Goal: Task Accomplishment & Management: Manage account settings

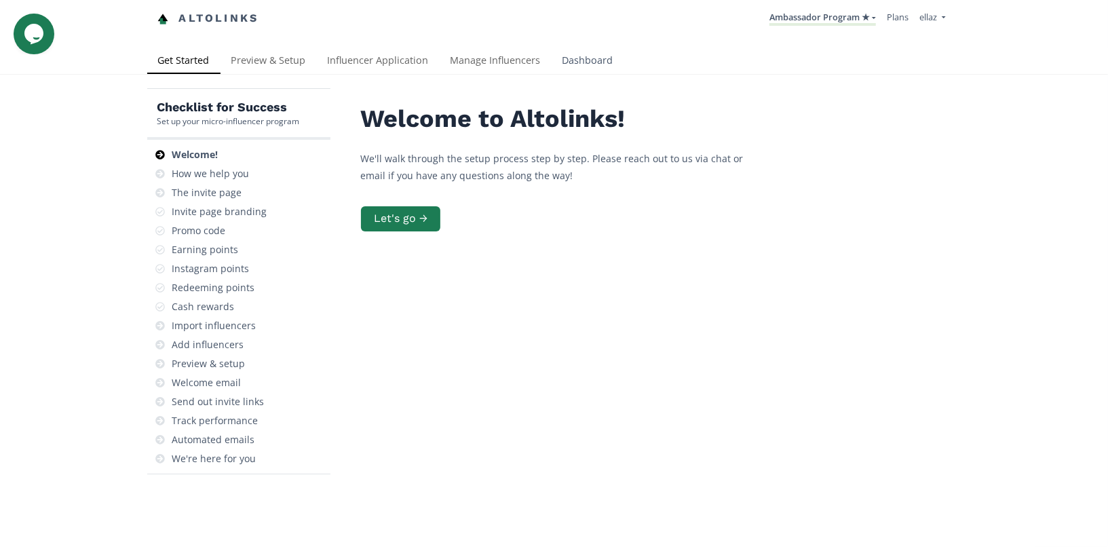
click at [584, 56] on link "Dashboard" at bounding box center [588, 61] width 73 height 27
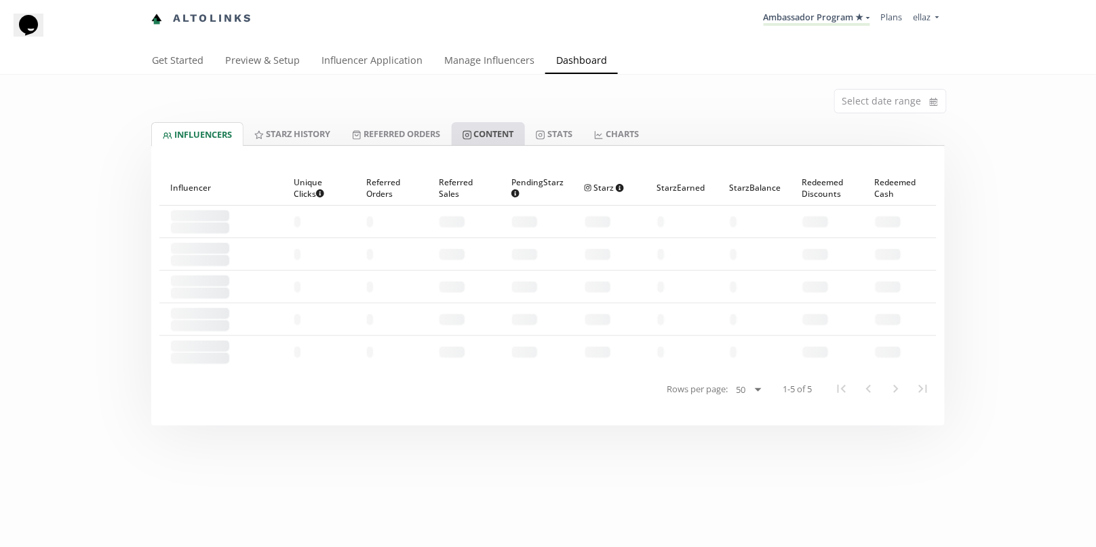
click at [512, 136] on link "Content" at bounding box center [488, 133] width 73 height 23
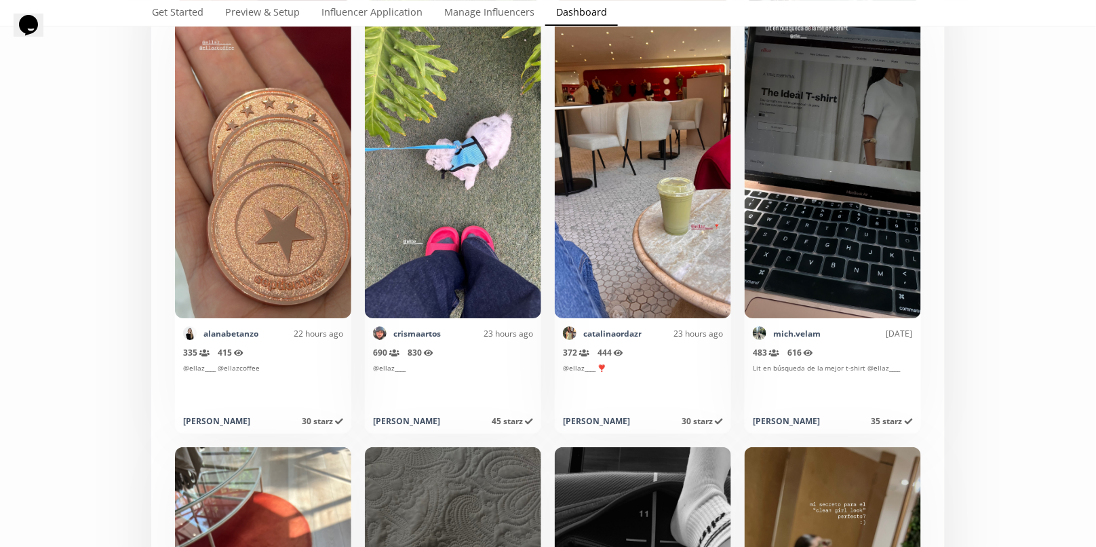
scroll to position [3018, 0]
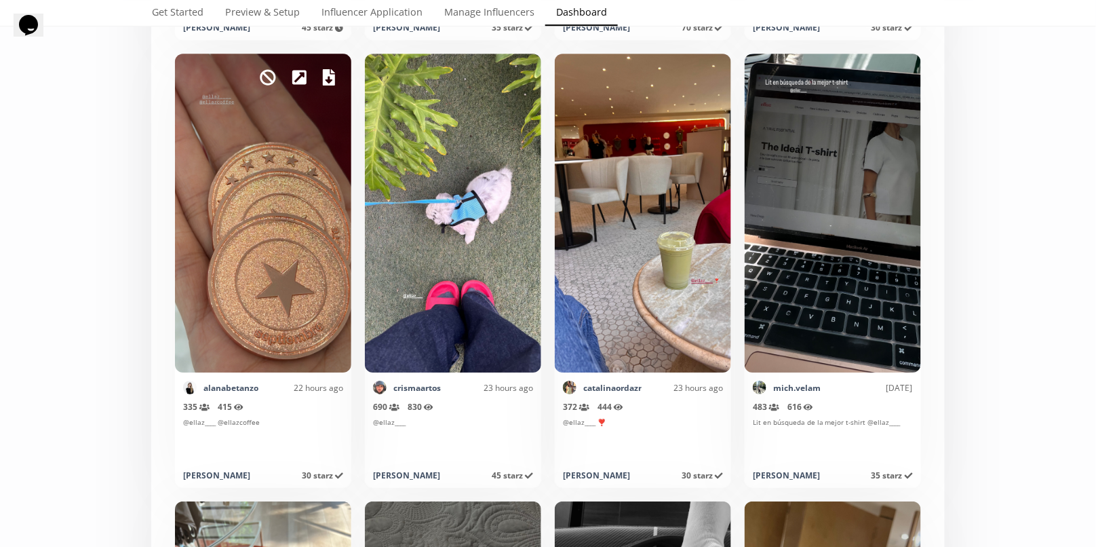
click at [324, 74] on icon at bounding box center [329, 77] width 12 height 16
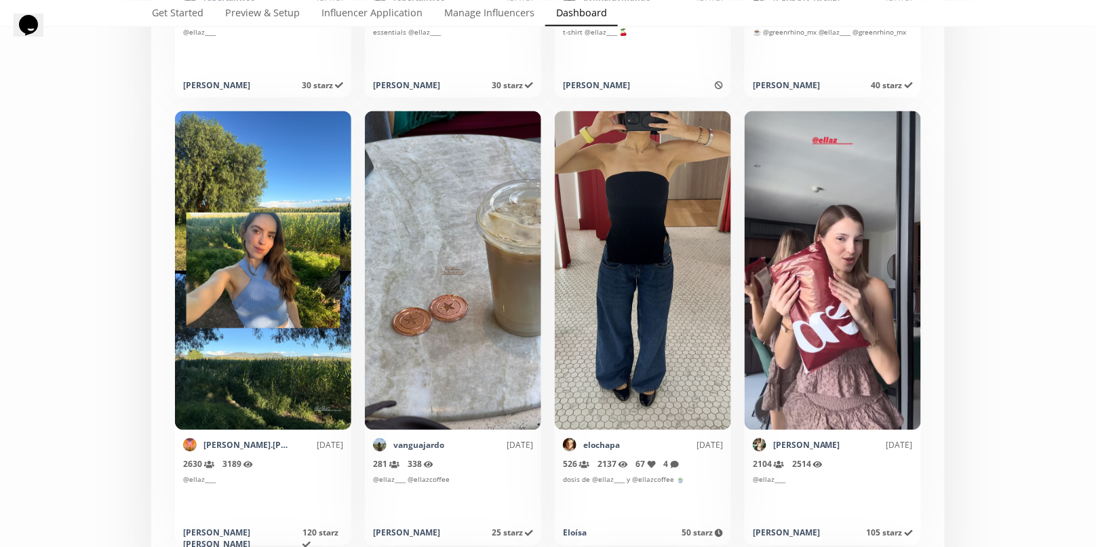
scroll to position [5648, 0]
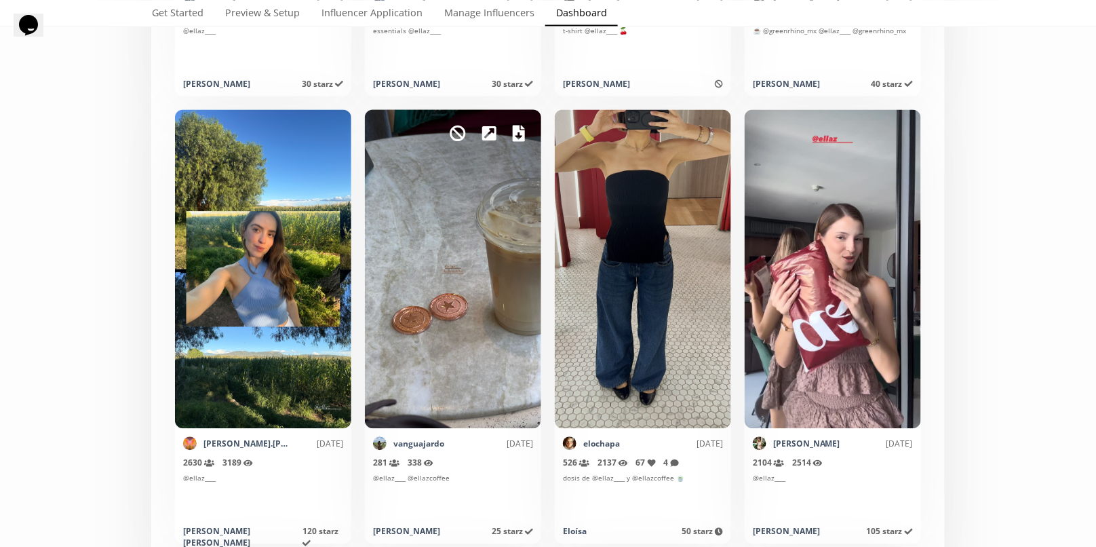
click at [514, 142] on link at bounding box center [519, 133] width 12 height 23
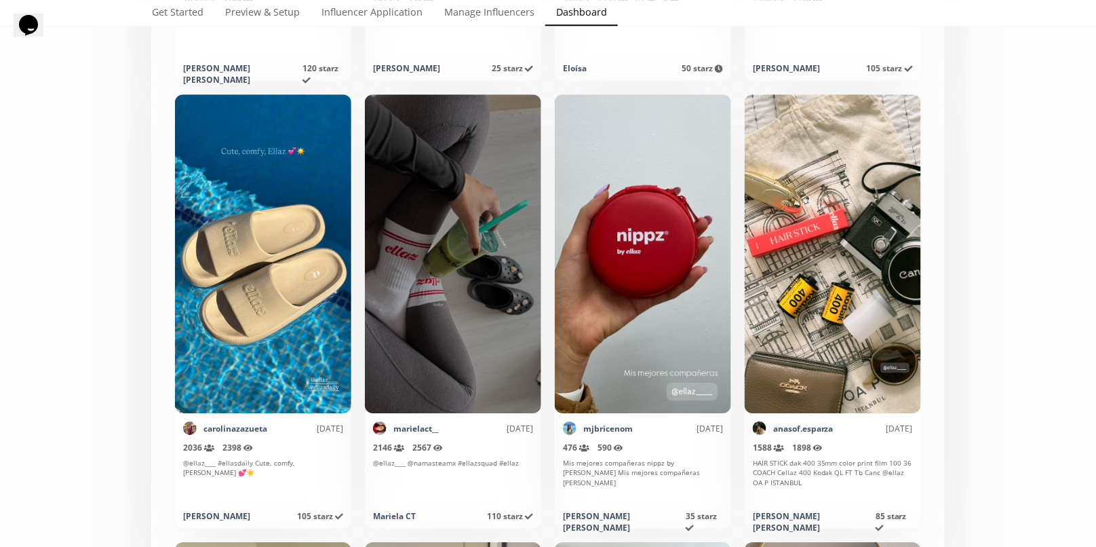
scroll to position [6112, 0]
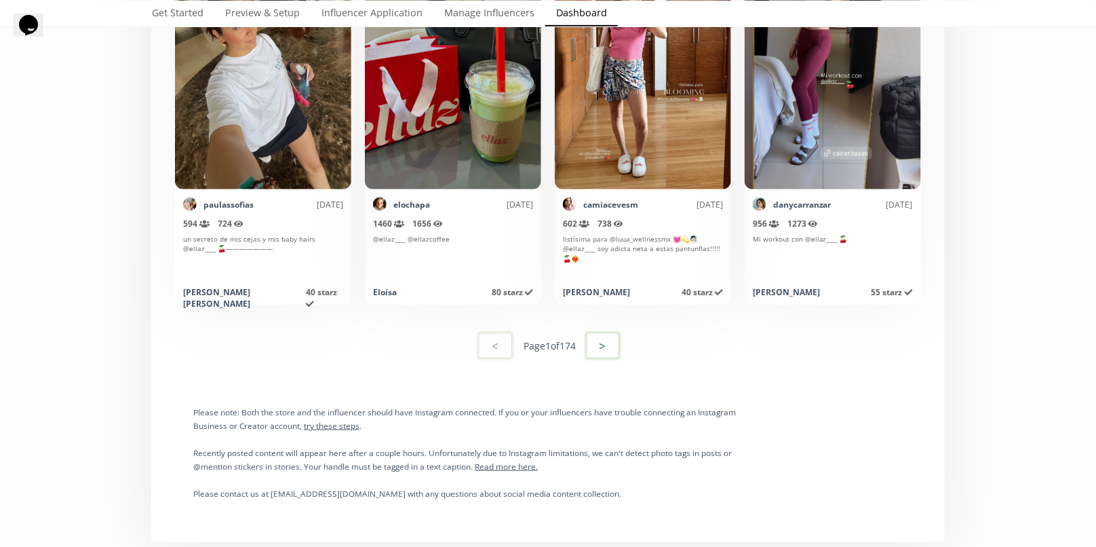
click at [613, 348] on button ">" at bounding box center [603, 345] width 37 height 29
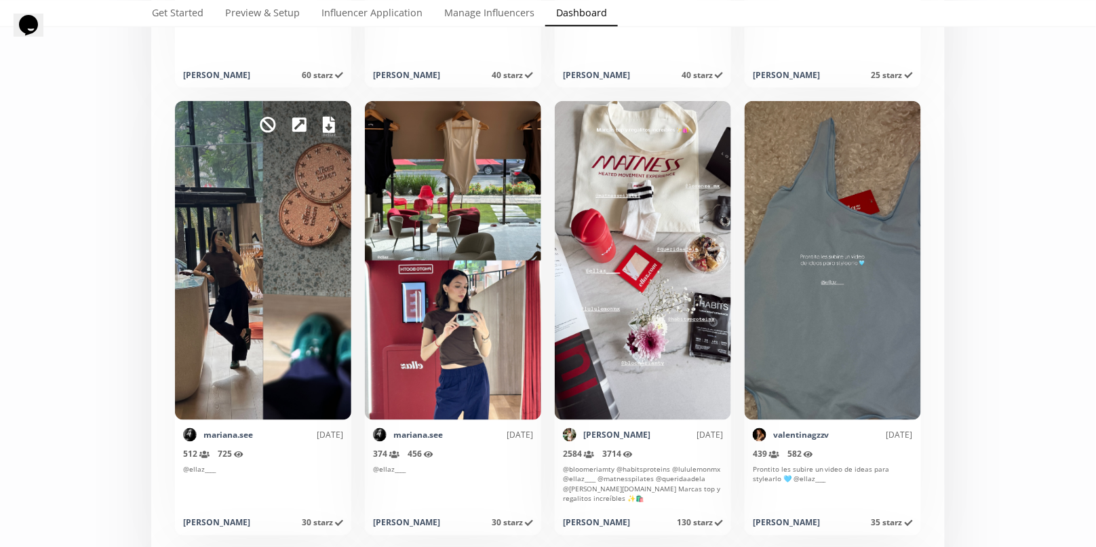
scroll to position [2053, 0]
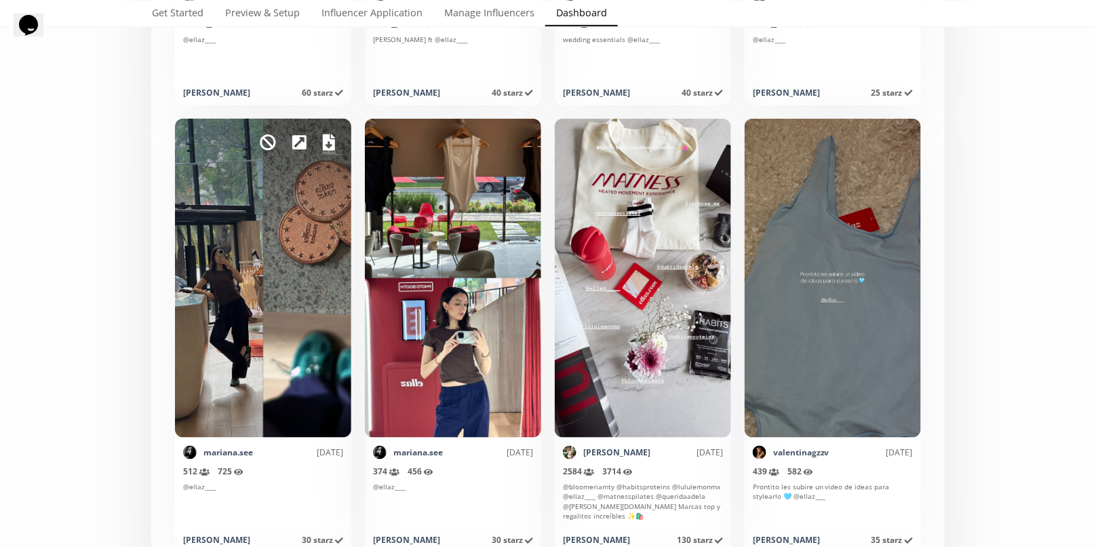
click at [326, 144] on icon at bounding box center [329, 142] width 12 height 16
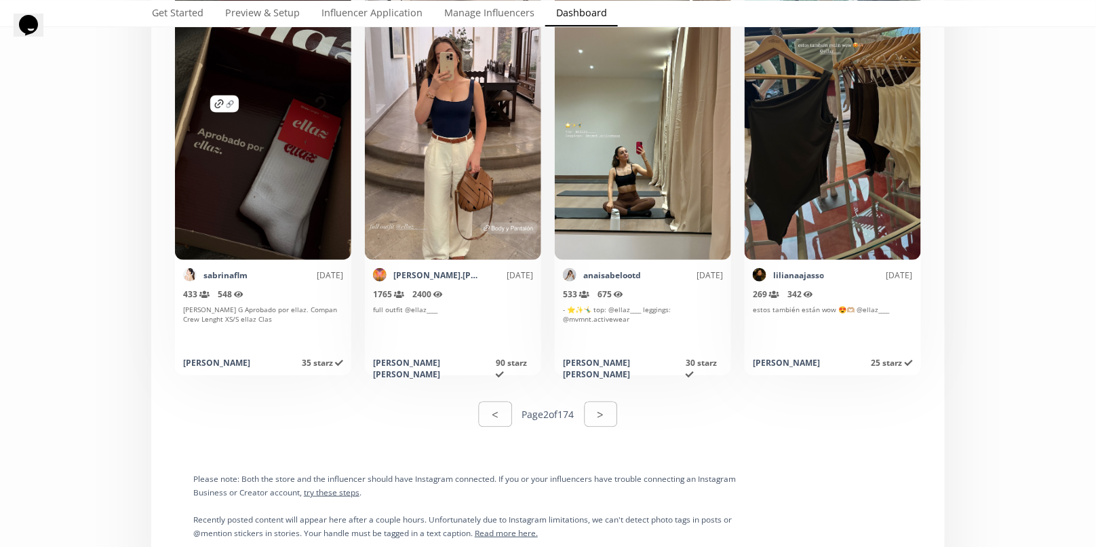
scroll to position [7023, 0]
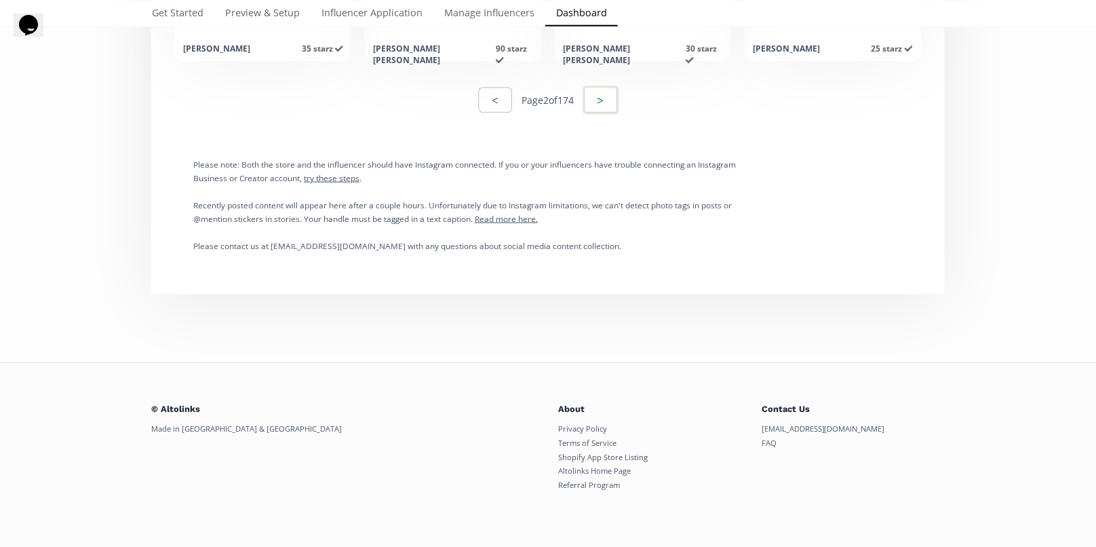
click at [617, 92] on button ">" at bounding box center [601, 99] width 37 height 29
click at [617, 93] on button ">" at bounding box center [601, 99] width 37 height 29
click at [627, 94] on div "< Page 4 of 174 >" at bounding box center [547, 100] width 777 height 47
click at [611, 94] on button ">" at bounding box center [601, 99] width 37 height 29
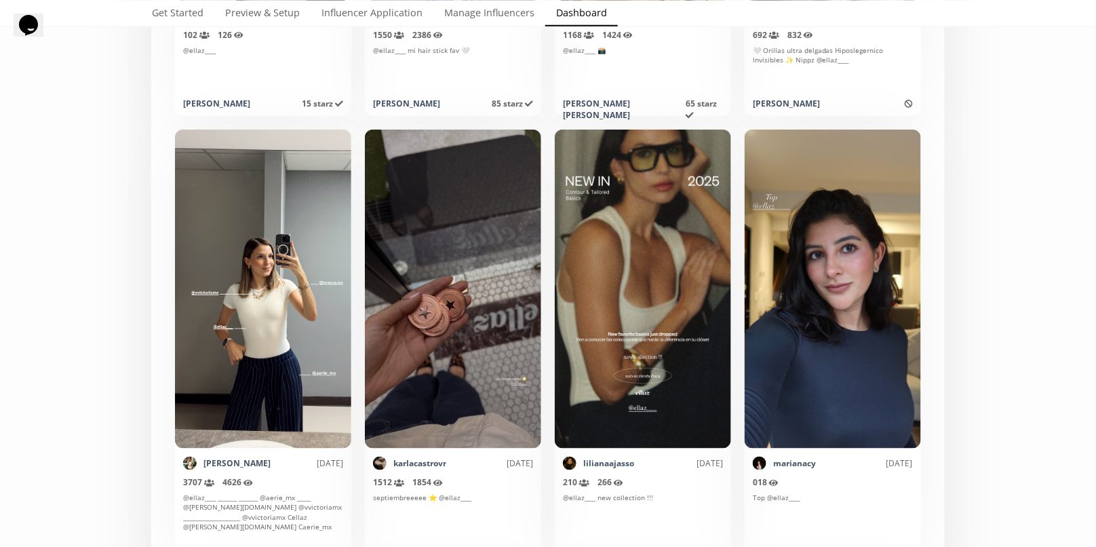
scroll to position [1956, 0]
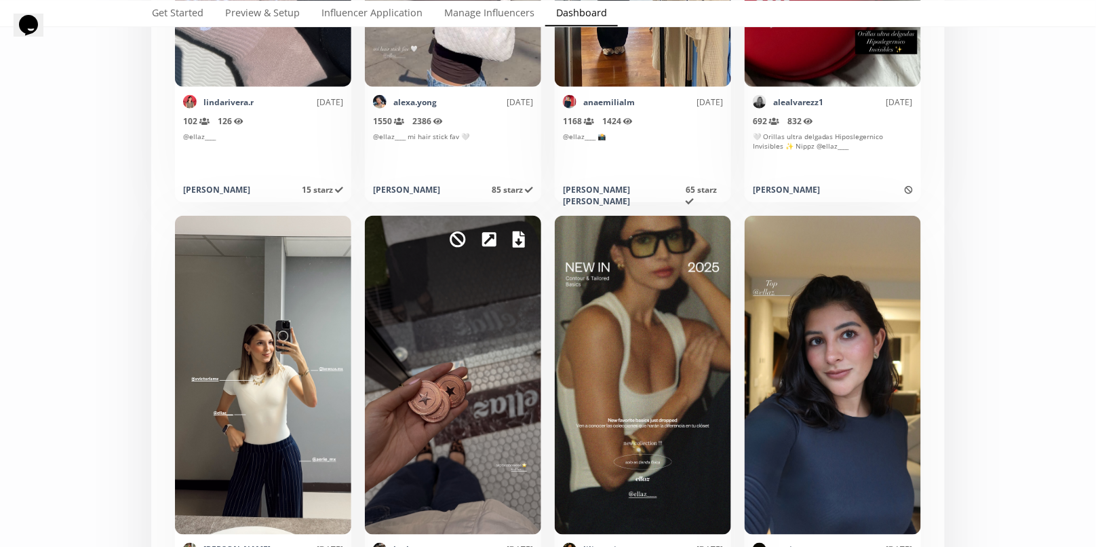
click at [513, 238] on icon at bounding box center [519, 239] width 12 height 16
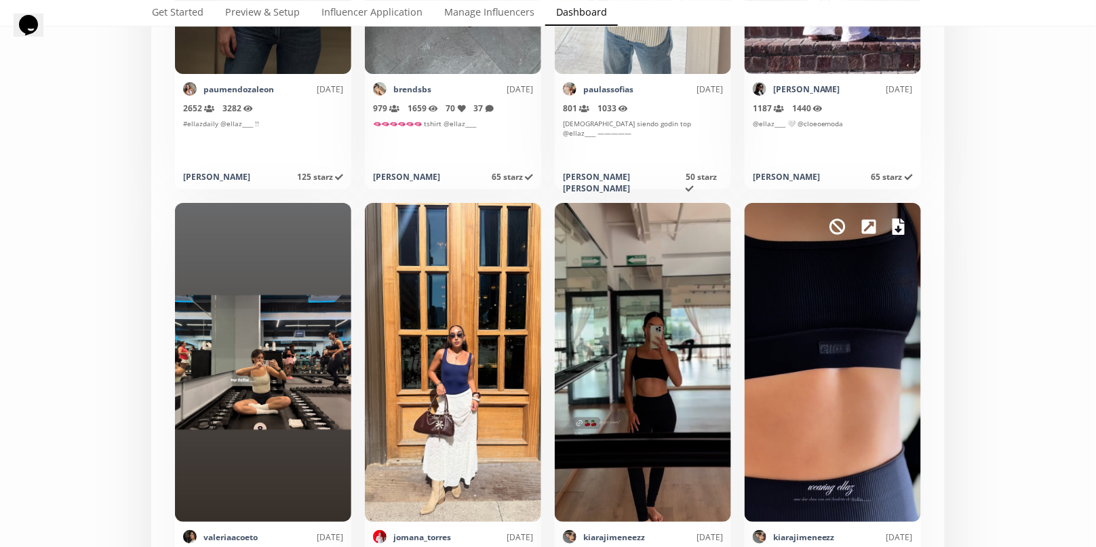
scroll to position [6510, 0]
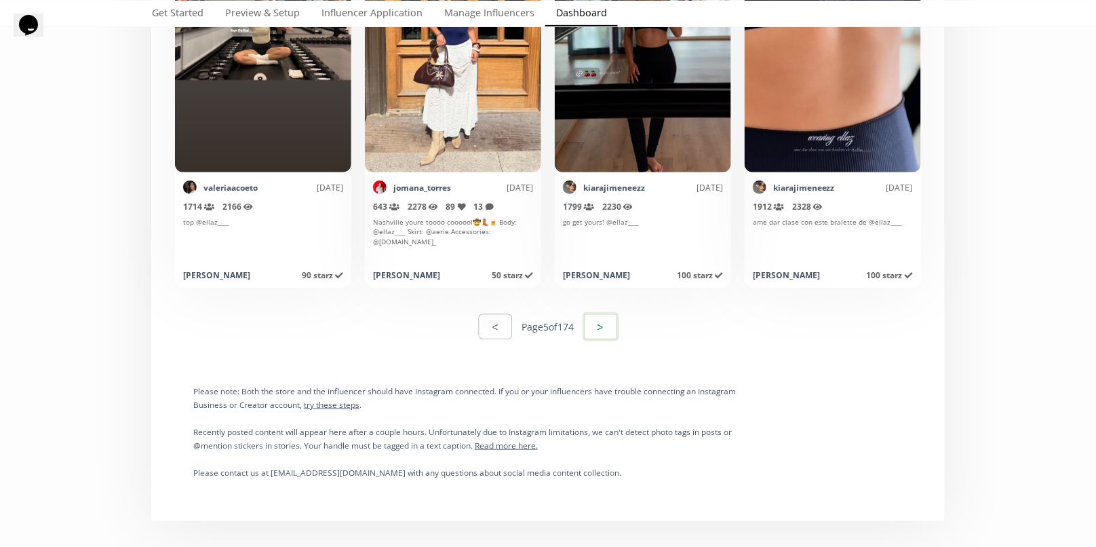
click at [602, 334] on button ">" at bounding box center [601, 326] width 37 height 29
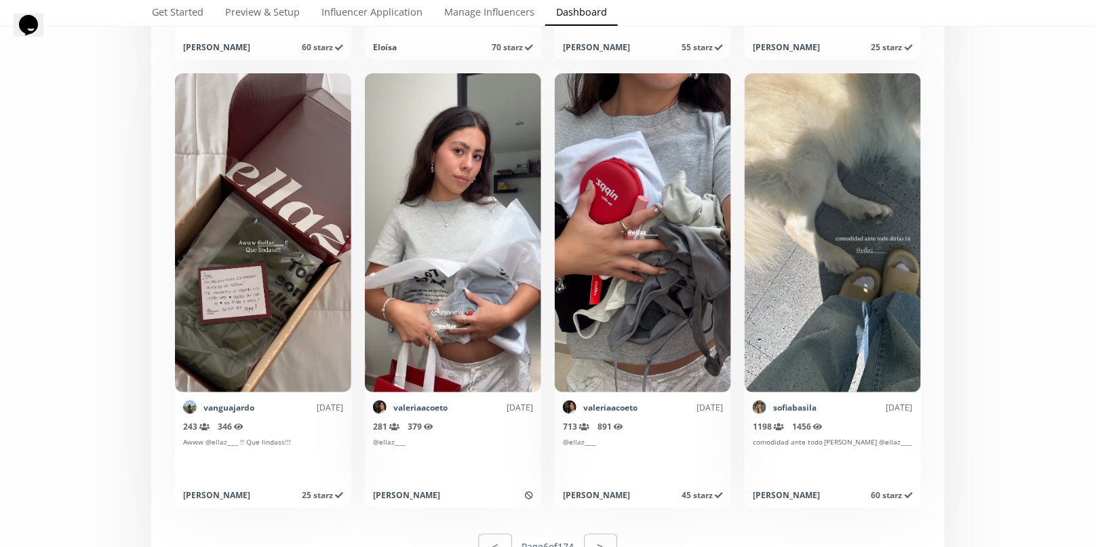
scroll to position [6877, 0]
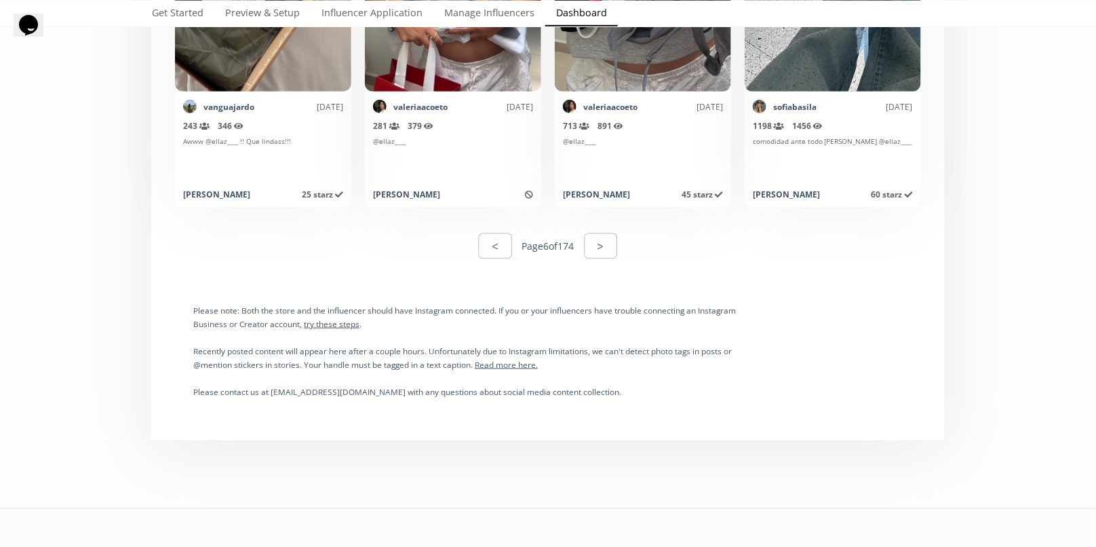
click at [627, 249] on div "< Page 6 of 174 >" at bounding box center [547, 246] width 777 height 47
click at [610, 243] on button ">" at bounding box center [601, 245] width 37 height 29
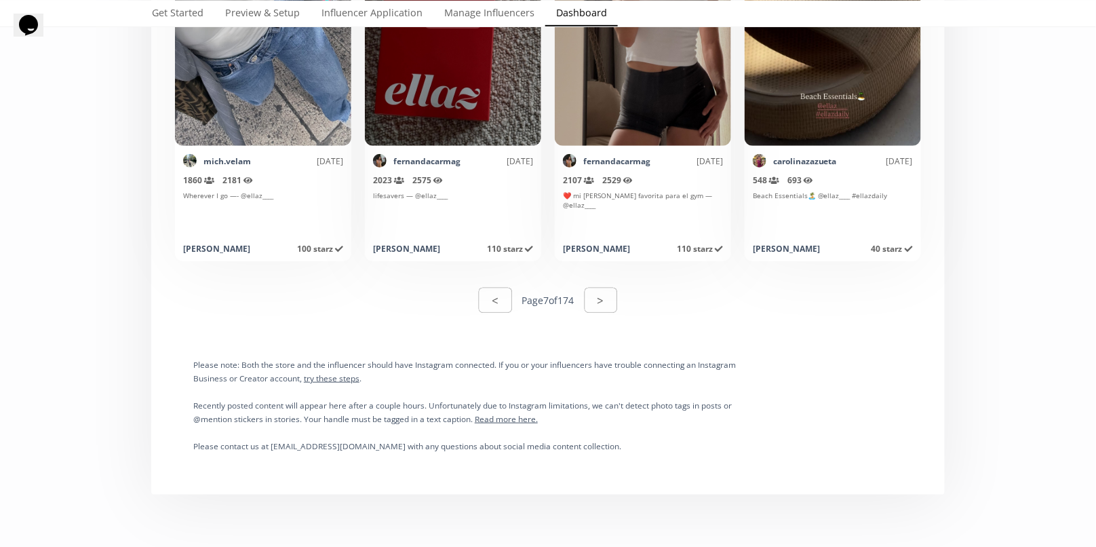
scroll to position [6951, 0]
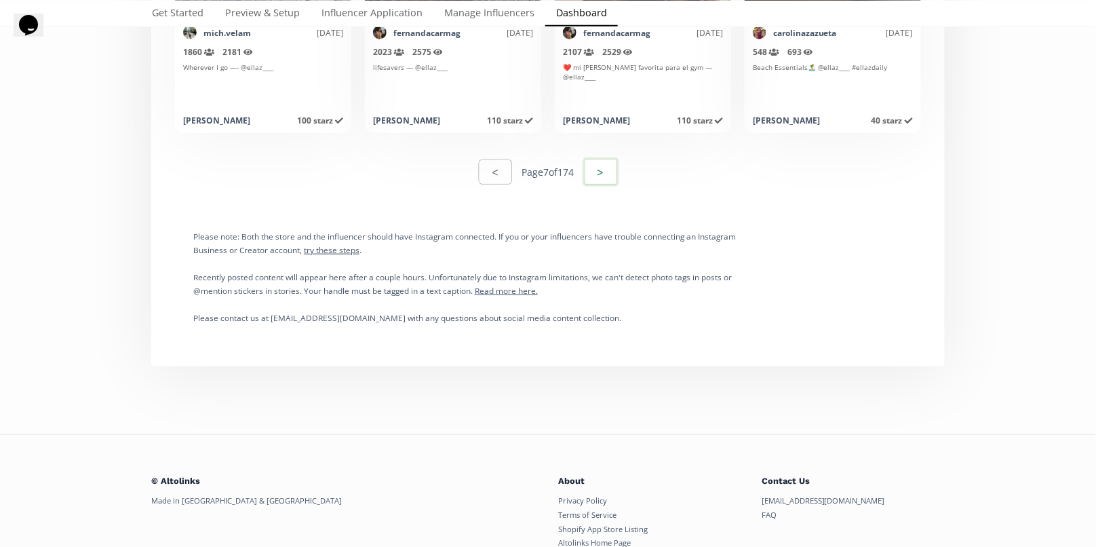
click at [605, 172] on button ">" at bounding box center [601, 171] width 37 height 29
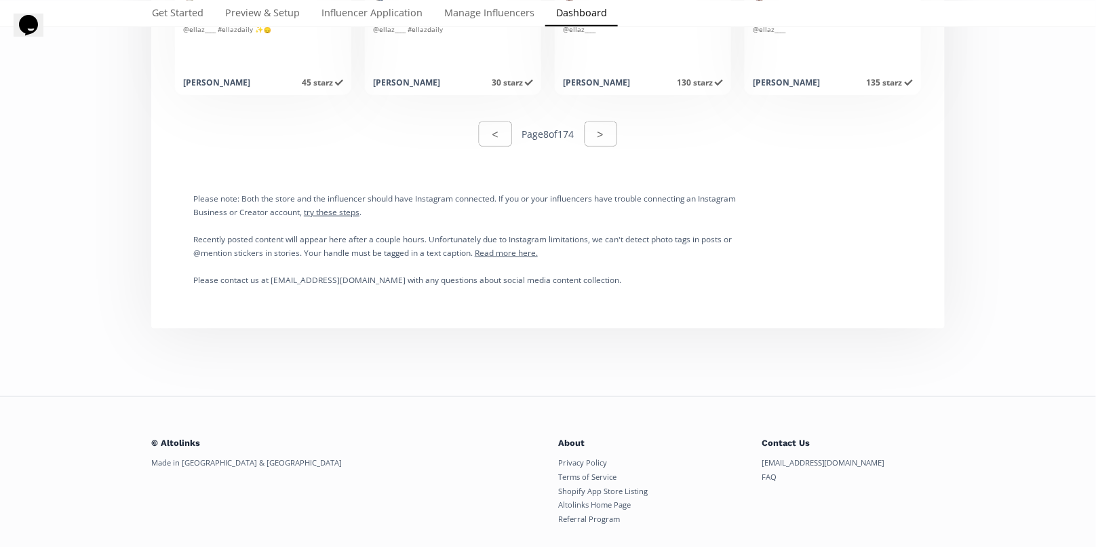
scroll to position [7001, 0]
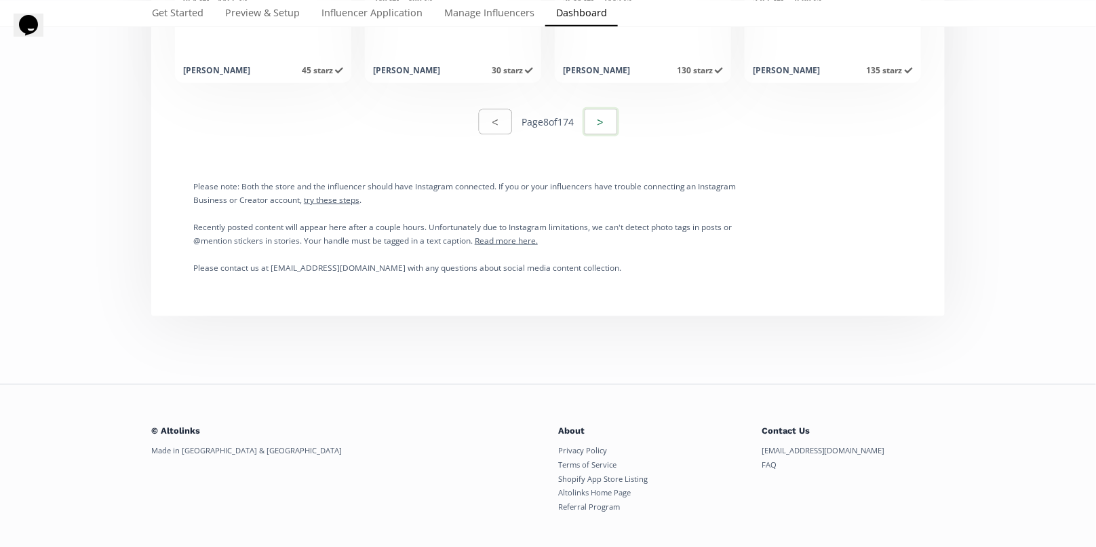
click at [606, 124] on button ">" at bounding box center [601, 121] width 37 height 29
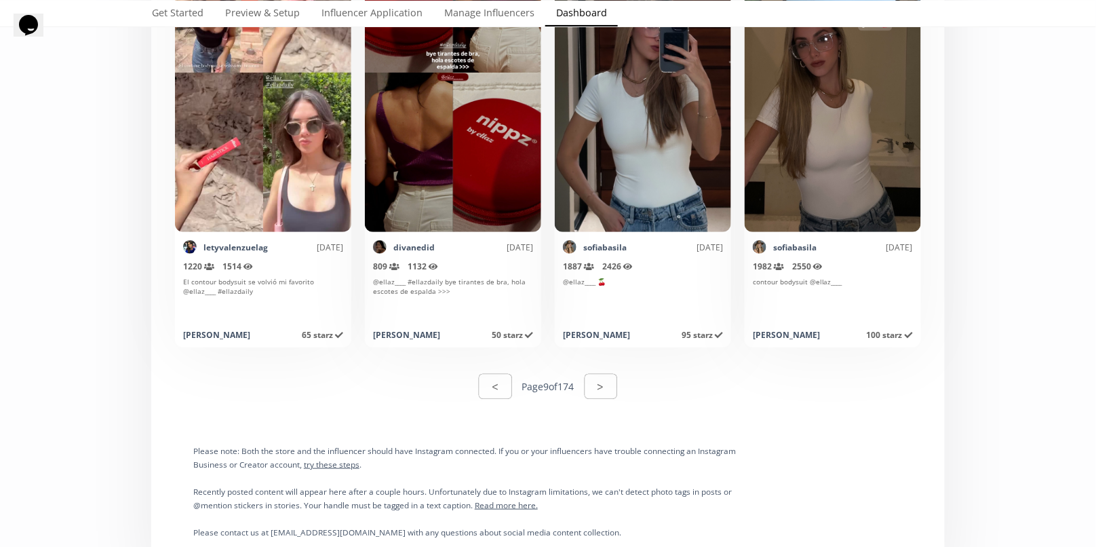
scroll to position [6763, 0]
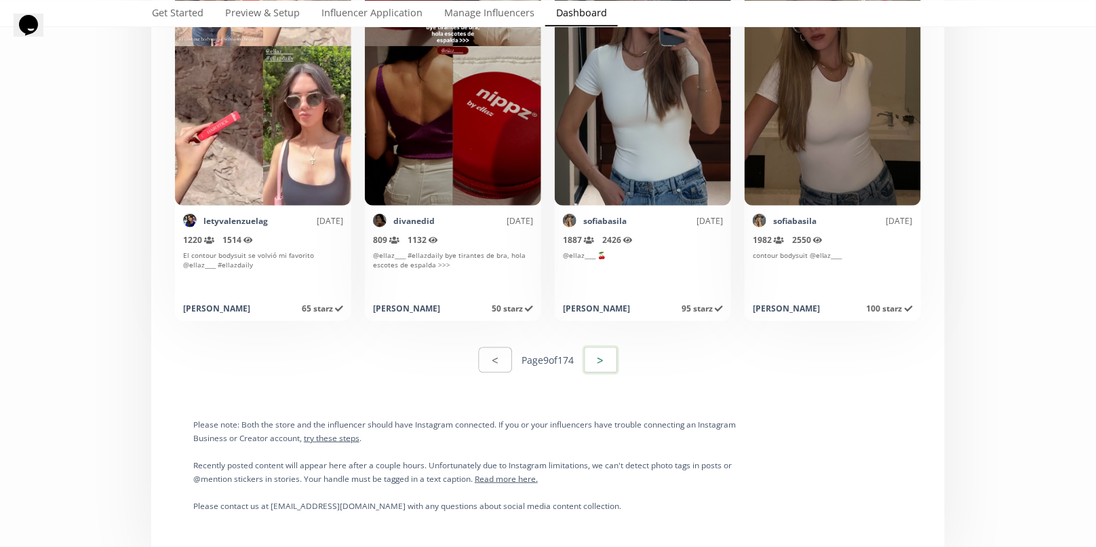
click at [607, 364] on button ">" at bounding box center [601, 359] width 37 height 29
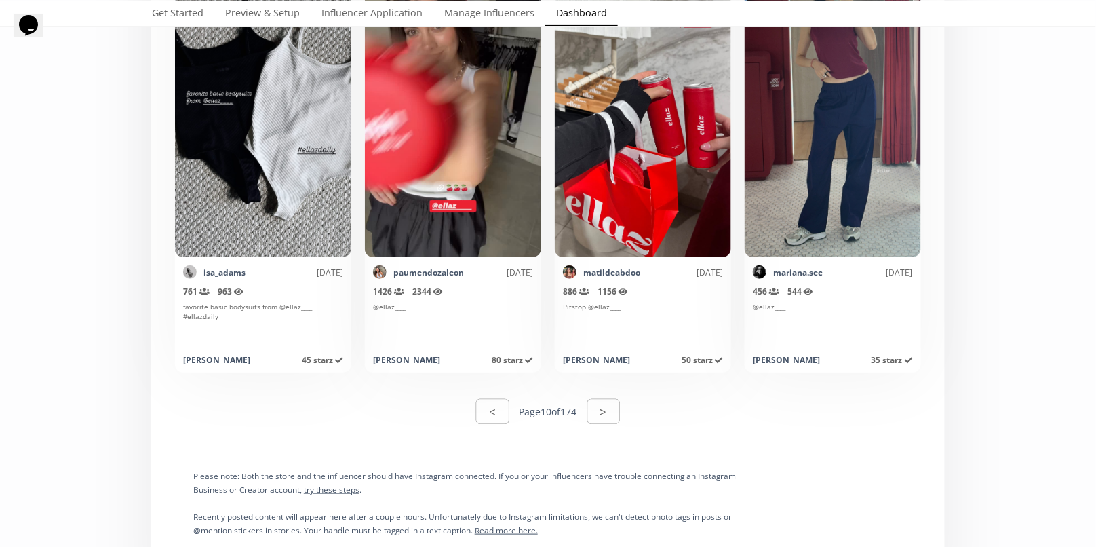
scroll to position [6715, 0]
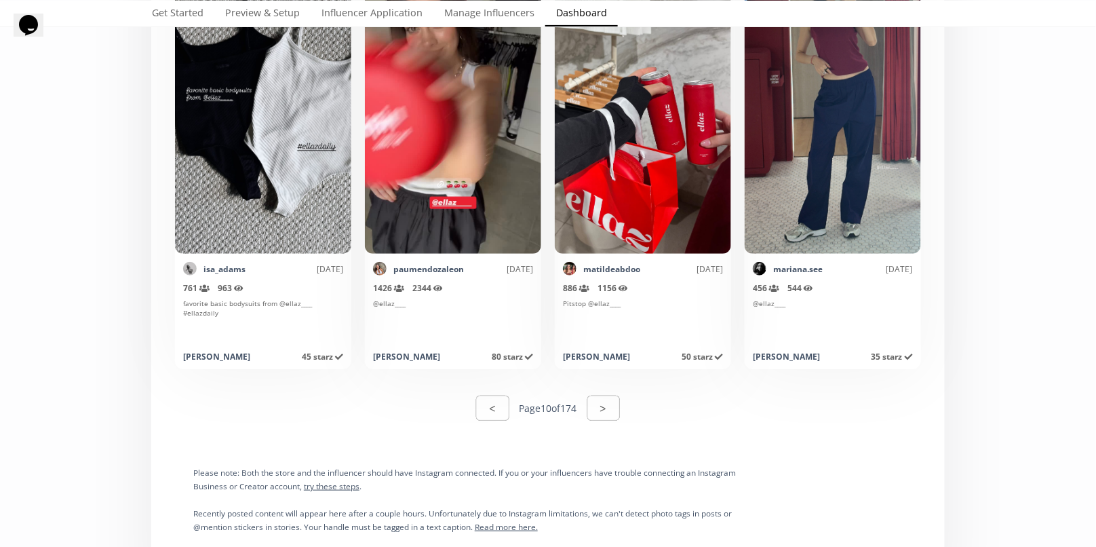
click at [609, 422] on div "< Page 10 of 174 >" at bounding box center [547, 408] width 777 height 47
click at [607, 418] on button ">" at bounding box center [603, 407] width 37 height 29
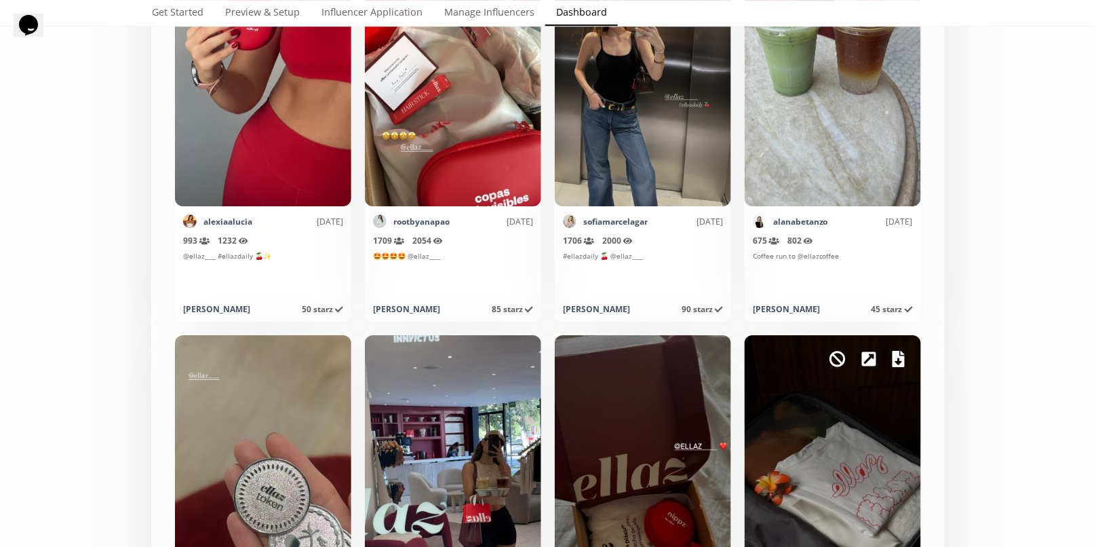
scroll to position [6512, 0]
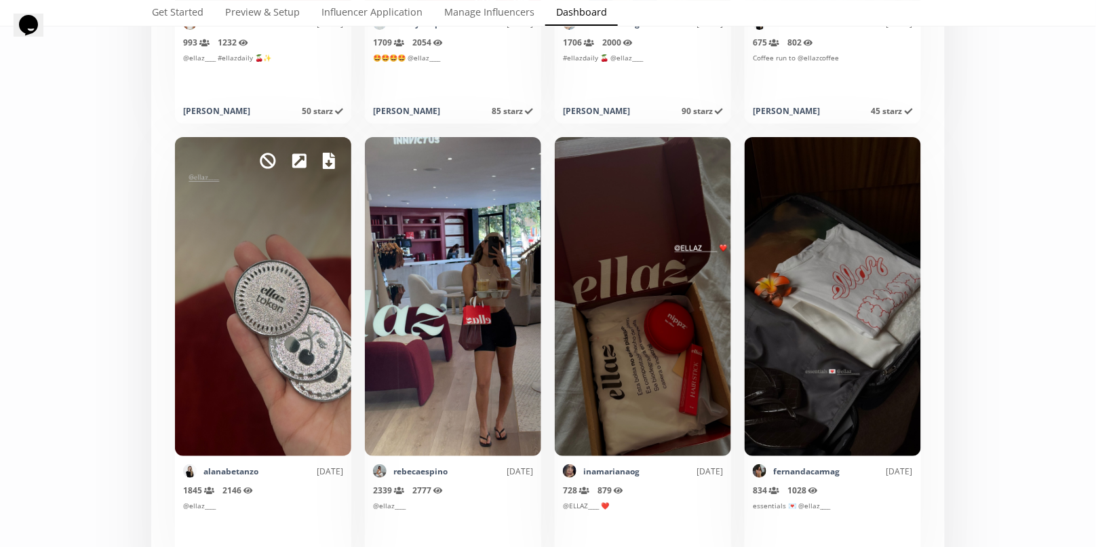
click at [330, 168] on link at bounding box center [329, 160] width 12 height 23
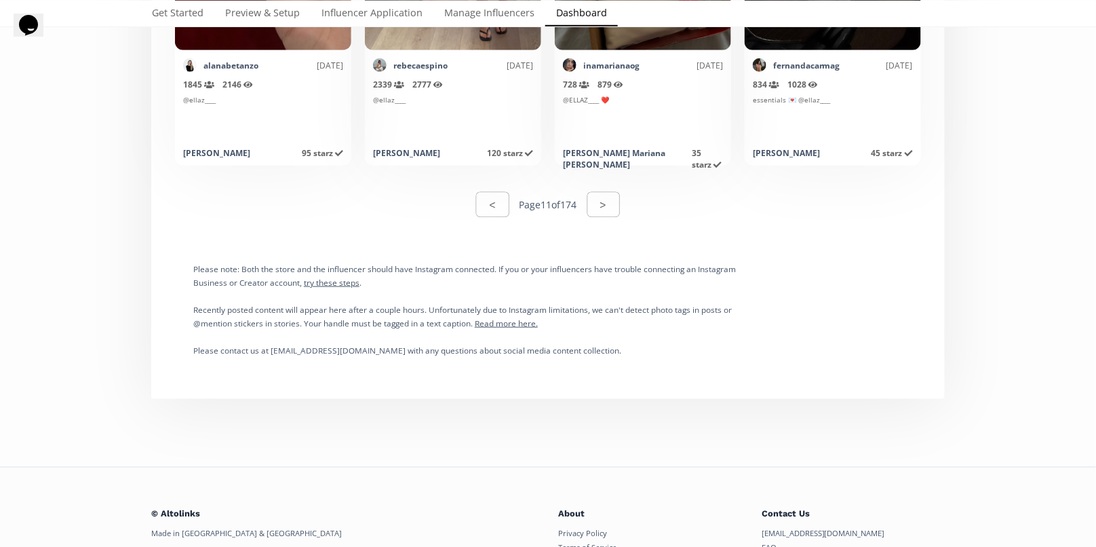
scroll to position [7023, 0]
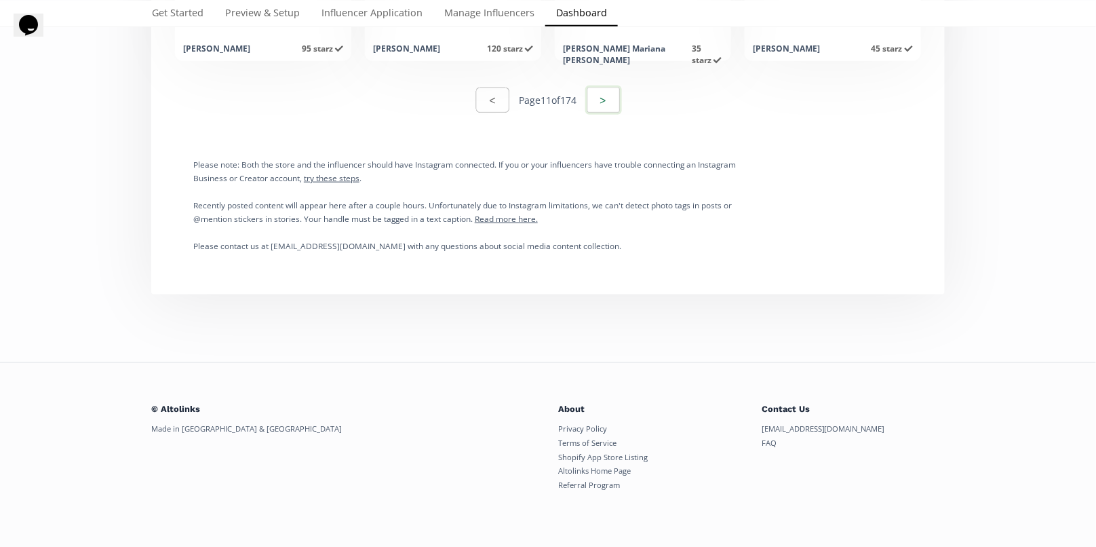
click at [612, 110] on button ">" at bounding box center [603, 99] width 37 height 29
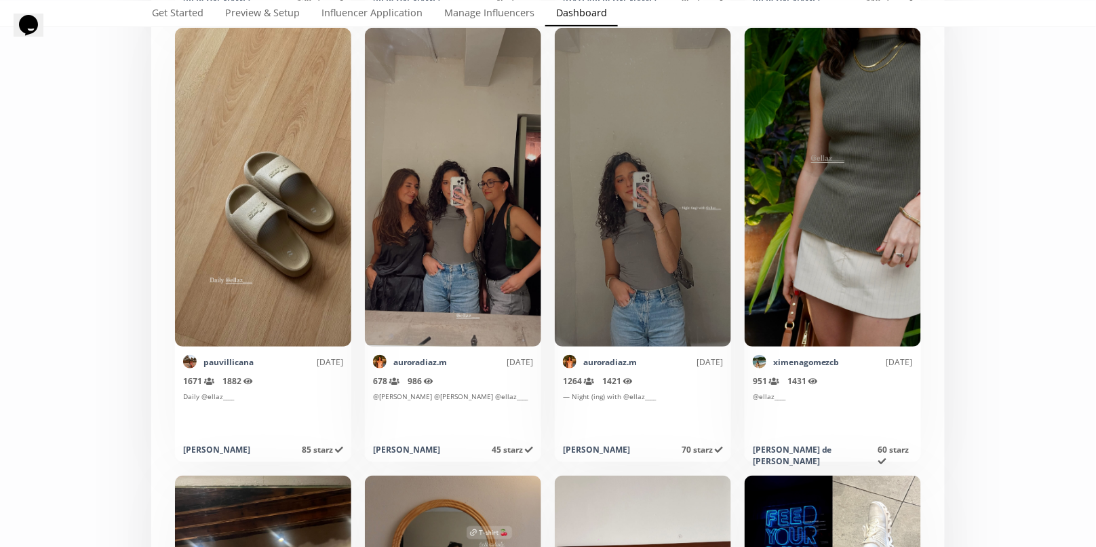
scroll to position [3981, 0]
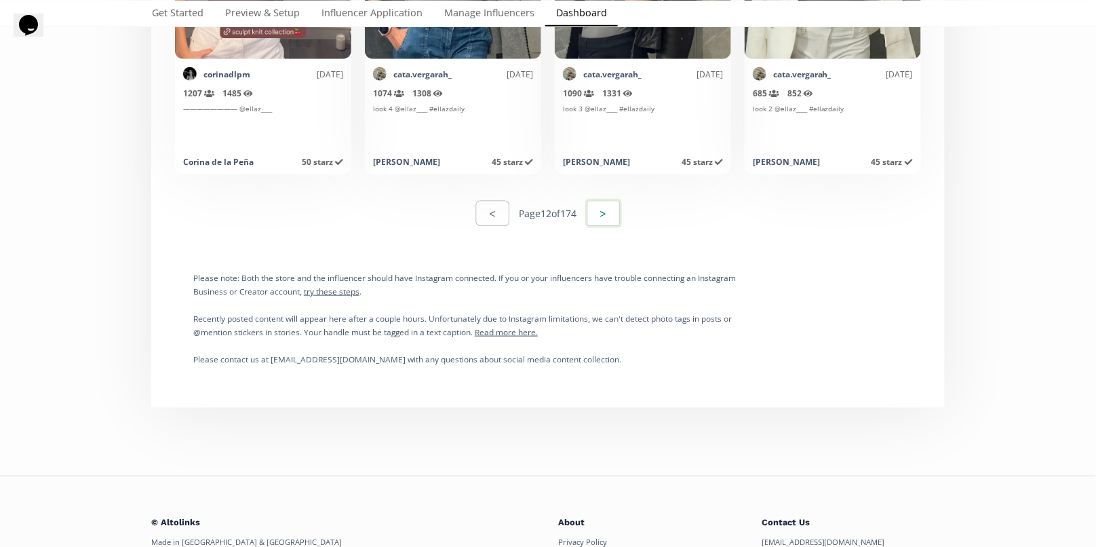
click at [611, 216] on button ">" at bounding box center [603, 213] width 37 height 29
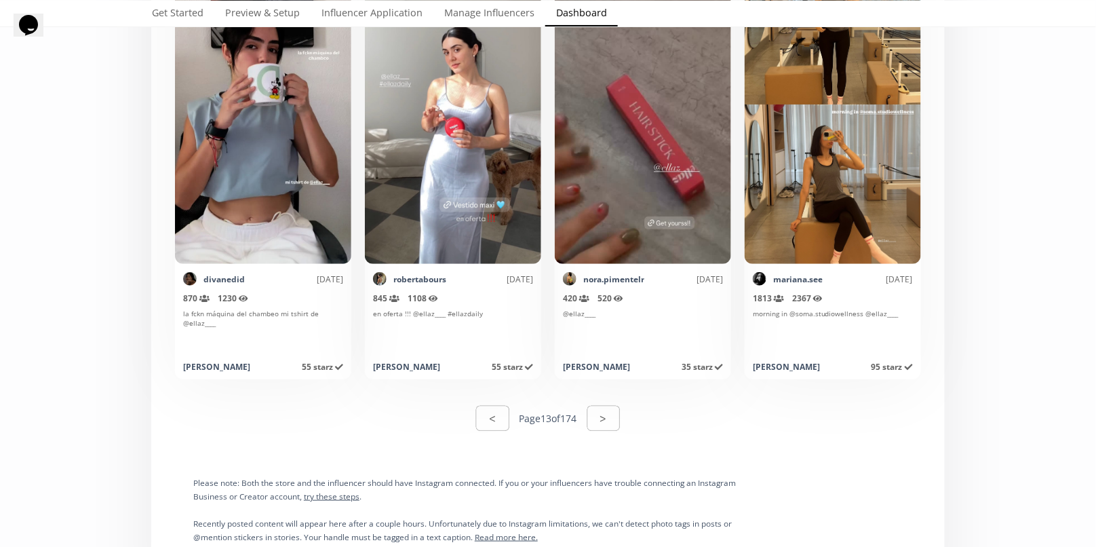
scroll to position [6718, 0]
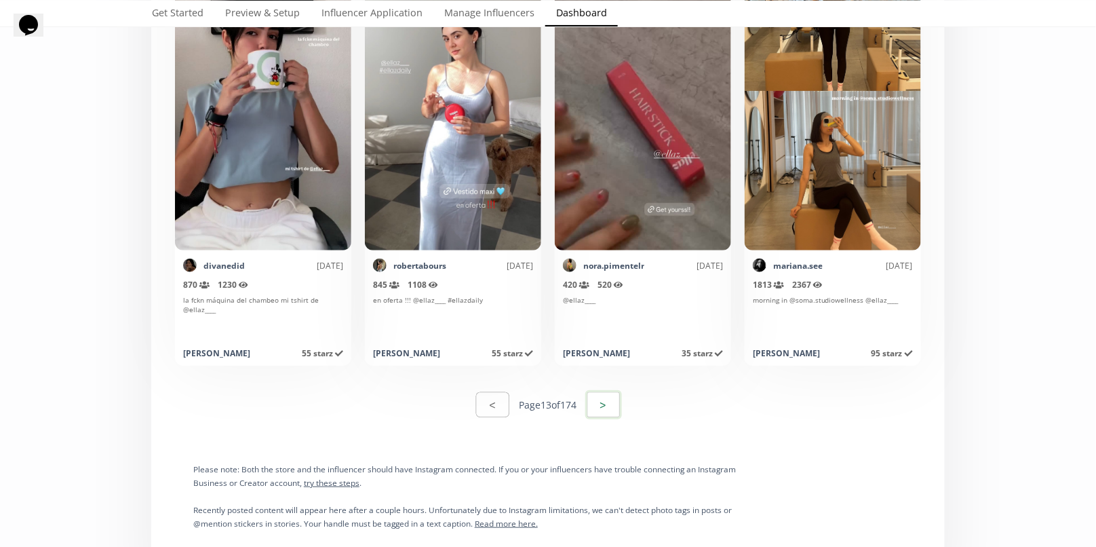
click at [601, 404] on button ">" at bounding box center [603, 404] width 37 height 29
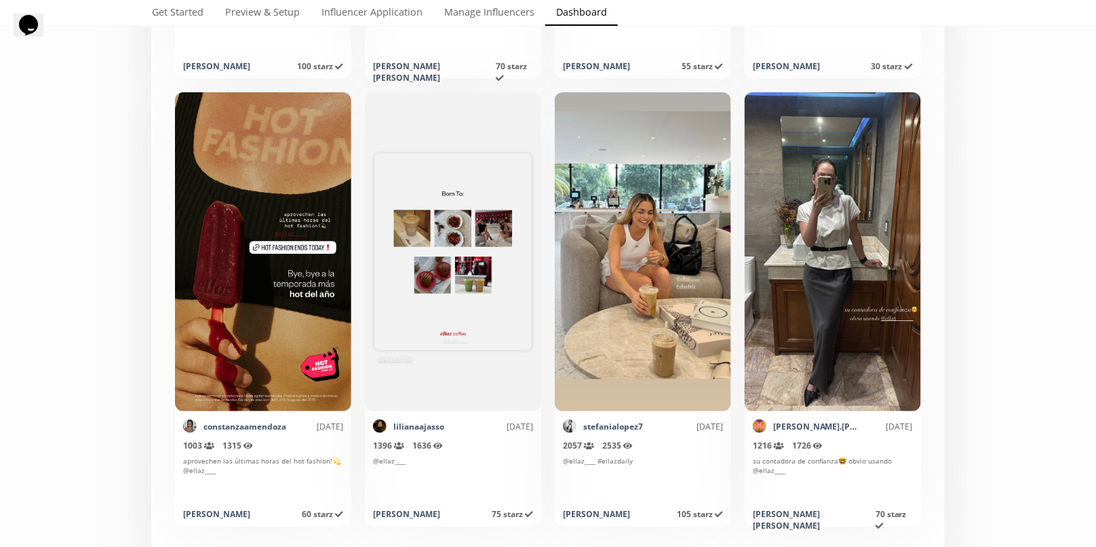
scroll to position [6859, 0]
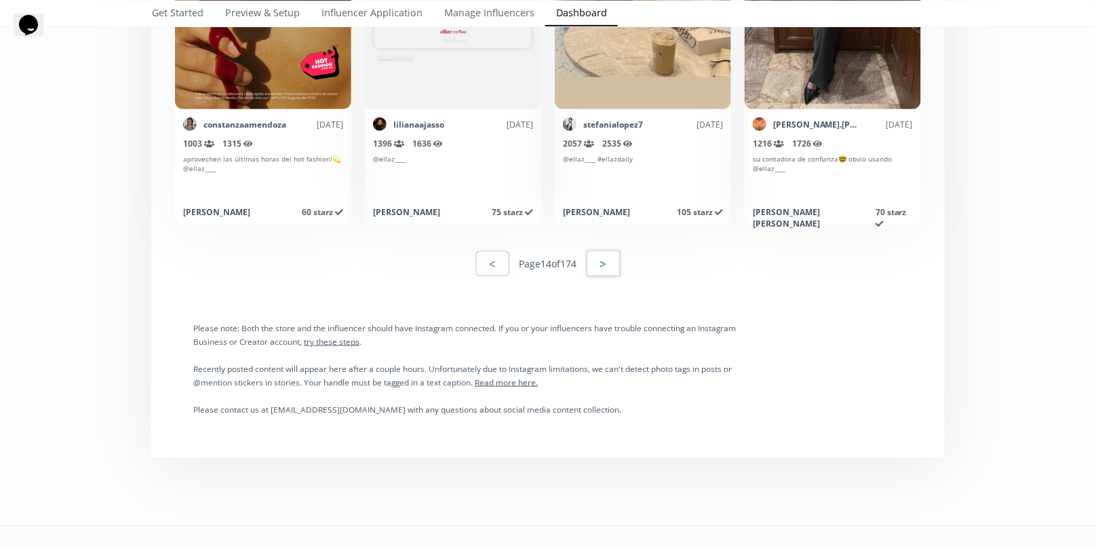
click at [613, 267] on button ">" at bounding box center [603, 263] width 37 height 29
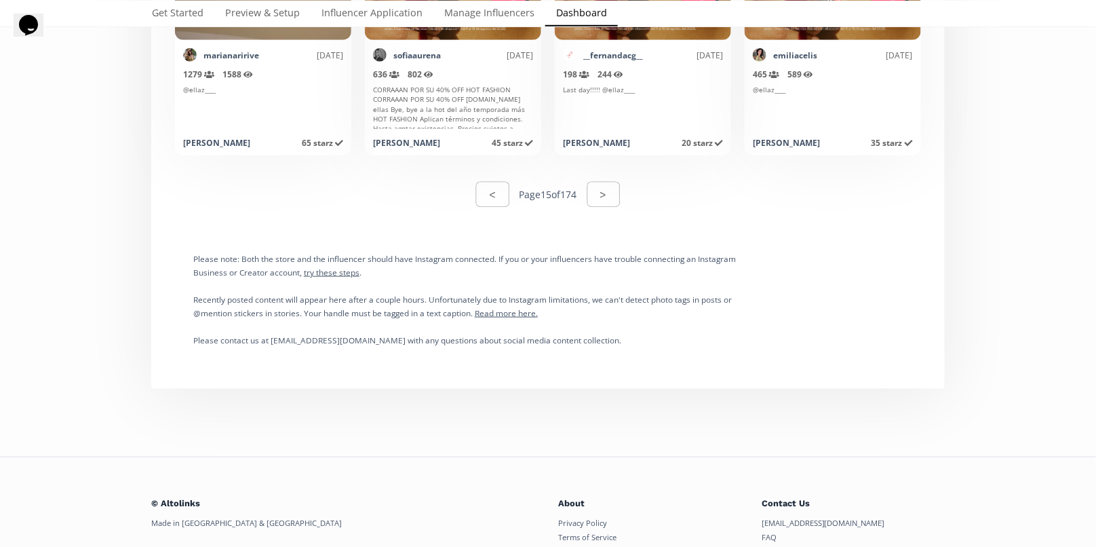
scroll to position [6987, 0]
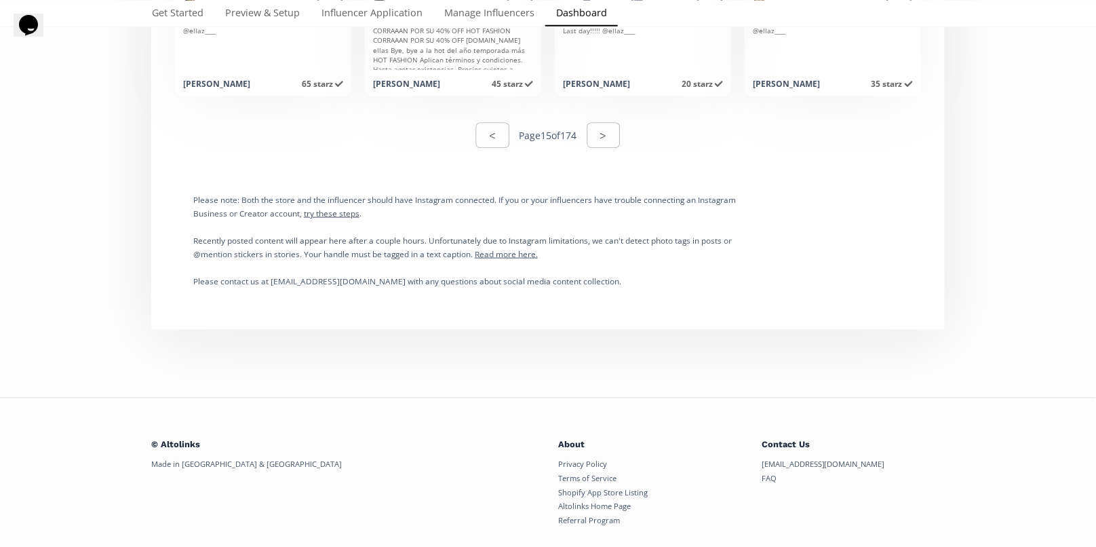
click at [619, 149] on div "< Page 15 of 174 >" at bounding box center [547, 135] width 777 height 47
click at [619, 140] on button ">" at bounding box center [603, 135] width 37 height 29
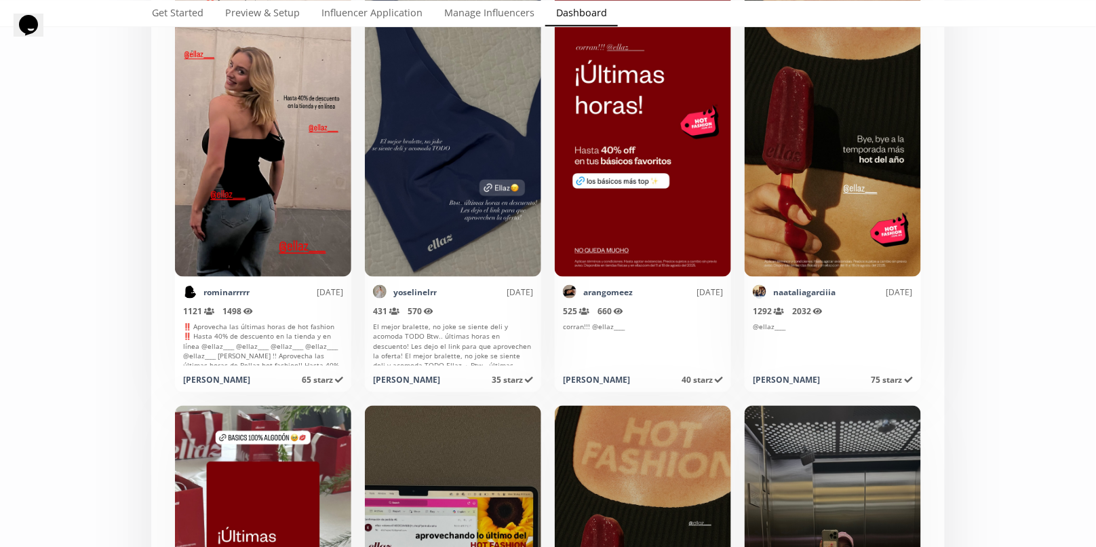
scroll to position [273, 0]
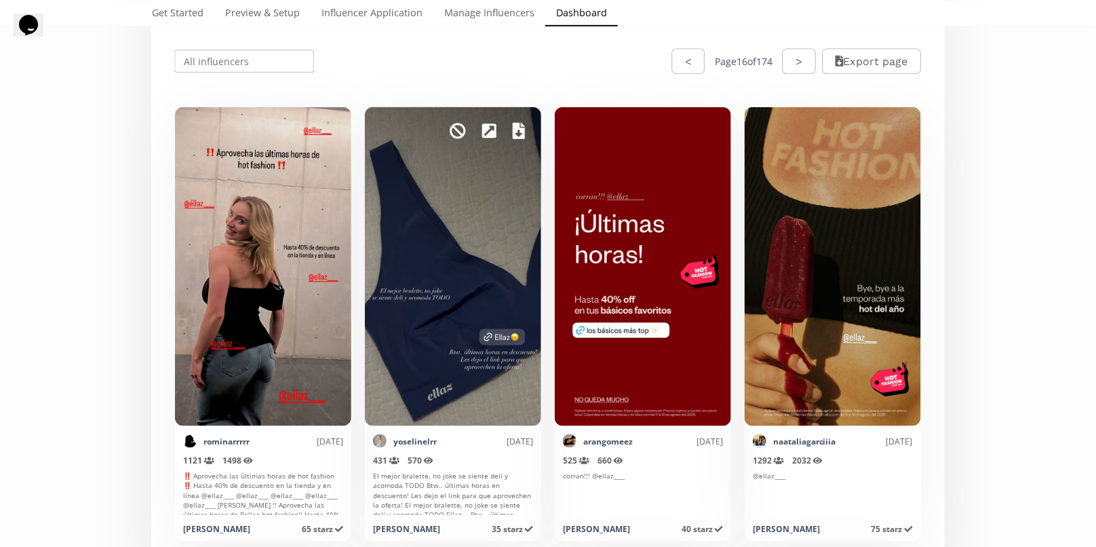
click at [518, 129] on icon at bounding box center [519, 131] width 12 height 16
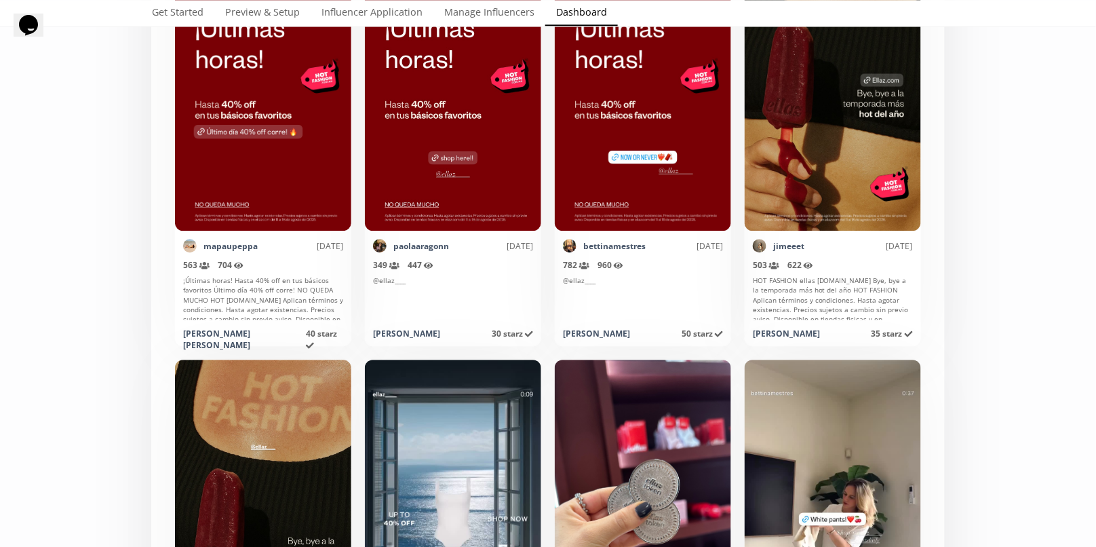
scroll to position [3174, 0]
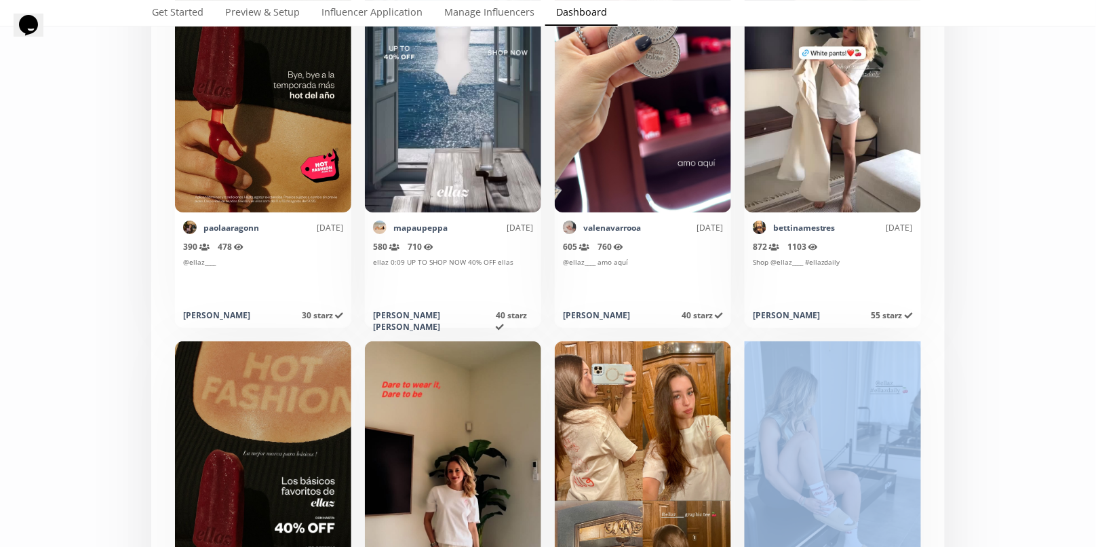
click at [1026, 340] on div "Select date range INFLUENCERS Starz HISTORY Referred Orders Content Stats CHART…" at bounding box center [548, 522] width 1096 height 7242
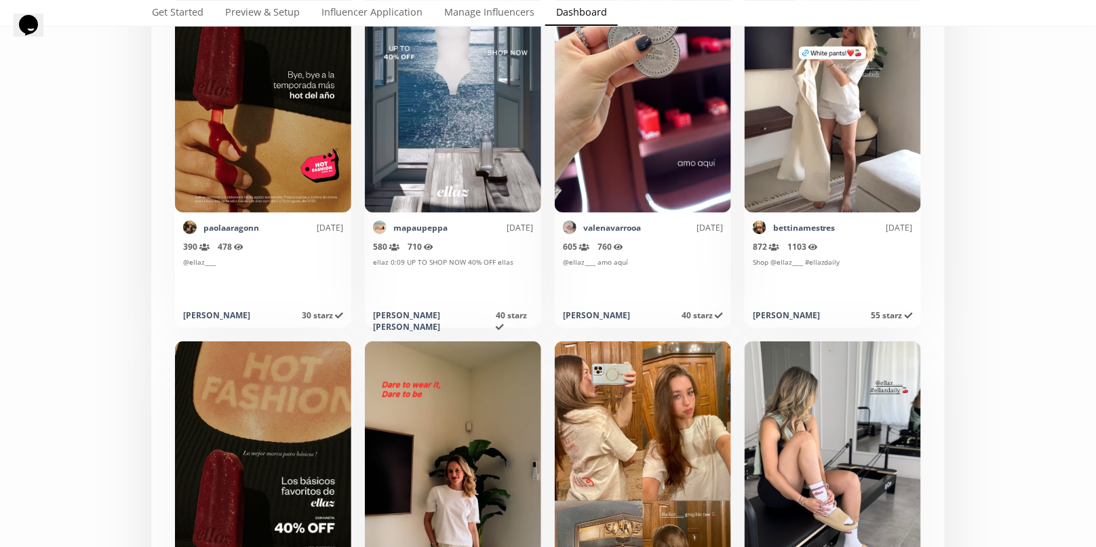
click at [983, 243] on div "Select date range INFLUENCERS Starz HISTORY Referred Orders Content Stats CHART…" at bounding box center [548, 522] width 1096 height 7242
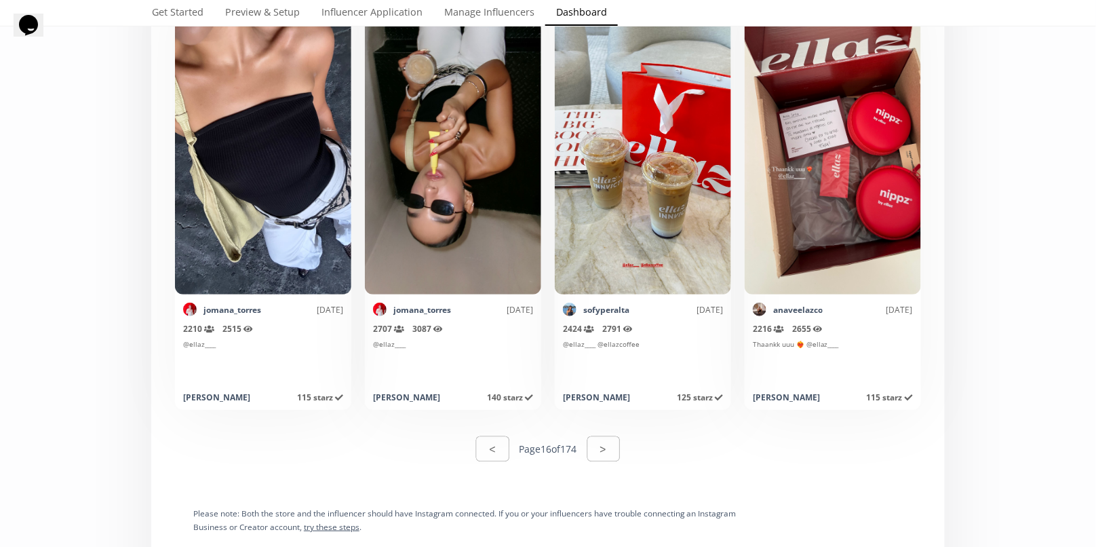
scroll to position [6972, 0]
